Goal: Find specific page/section: Find specific page/section

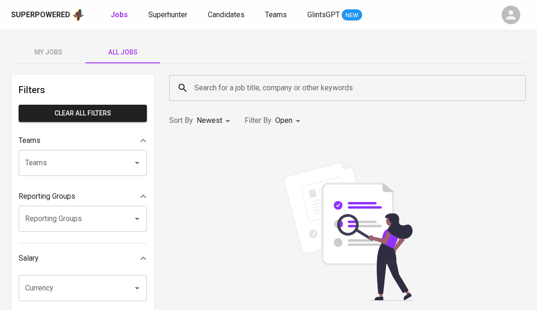
click at [508, 20] on icon "button" at bounding box center [511, 15] width 14 height 14
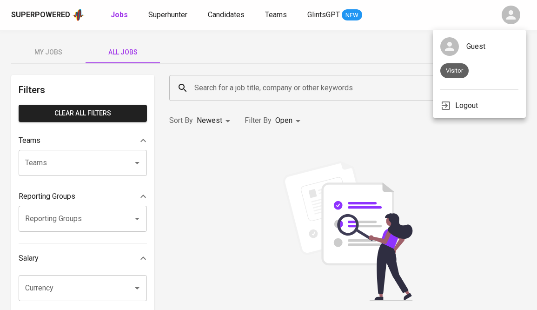
click at [347, 81] on div at bounding box center [268, 155] width 537 height 310
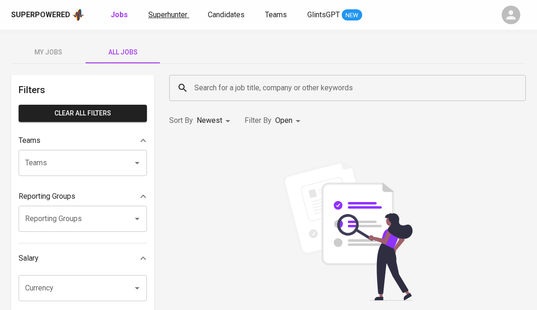
click at [173, 16] on span "Superhunter" at bounding box center [167, 14] width 39 height 9
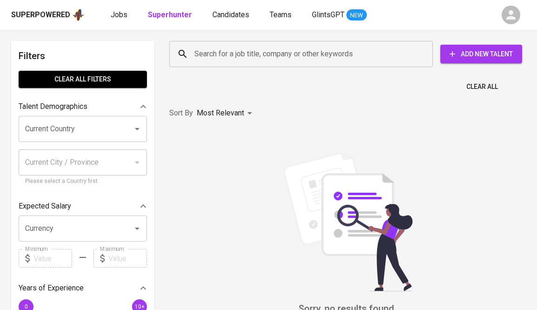
click at [230, 53] on input "Search for a job title, company or other keywords" at bounding box center [303, 54] width 223 height 18
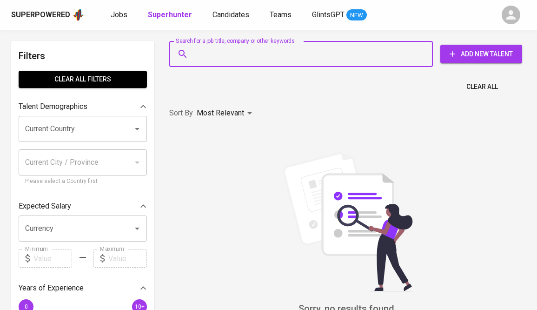
paste input "OCA Group Ice Skating"
type input "OCA Group Ice Skating"
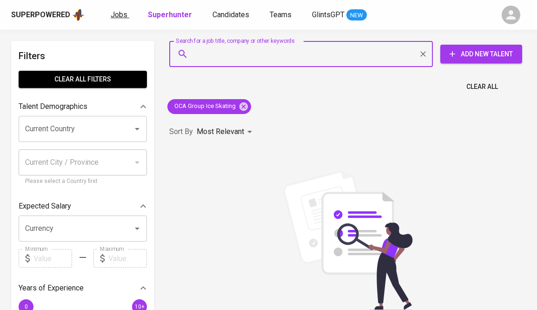
click at [118, 17] on span "Jobs" at bounding box center [119, 14] width 17 height 9
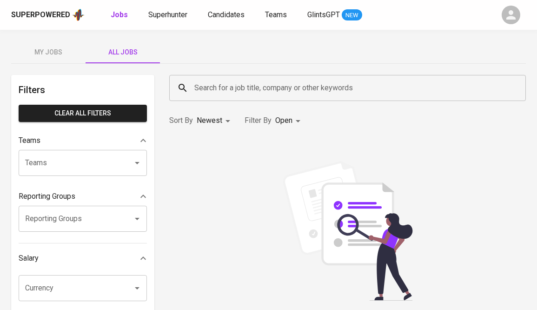
click at [218, 94] on input "Search for a job title, company or other keywords" at bounding box center [350, 88] width 316 height 18
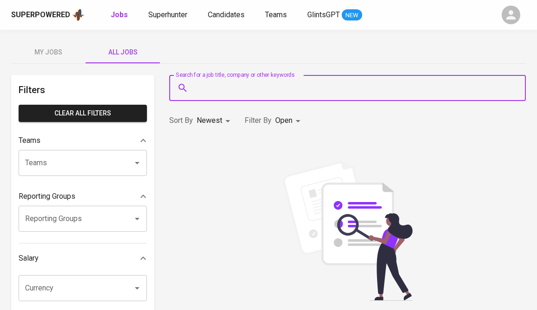
paste input "OCA Group Ice Skating"
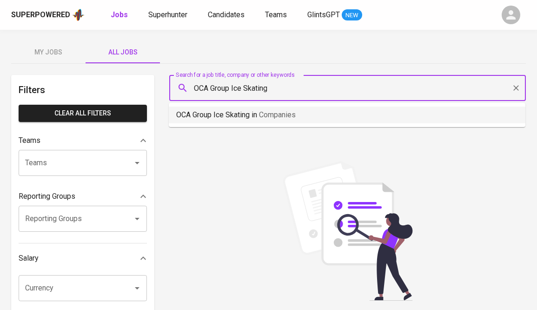
click at [218, 116] on p "OCA Group Ice Skating in Companies" at bounding box center [236, 114] width 120 height 11
paste input "KSP ANUGERAH REJEKI PERDANA"
click at [208, 117] on p "KSP ANUGERAH REJEKI PERDANA in Companies" at bounding box center [256, 114] width 161 height 11
type input "KSP ANUGERAH REJEKI PERDANA"
